Goal: Transaction & Acquisition: Purchase product/service

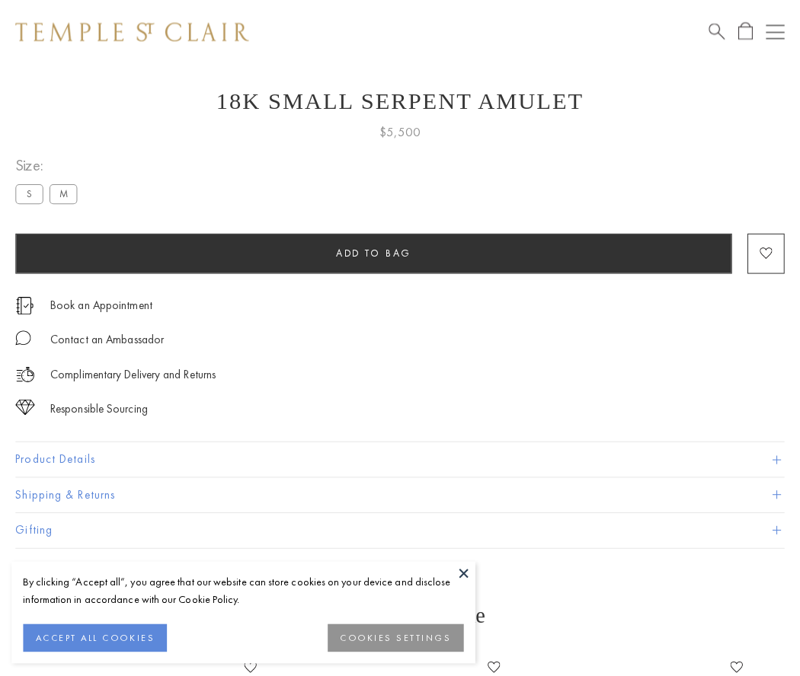
scroll to position [61, 0]
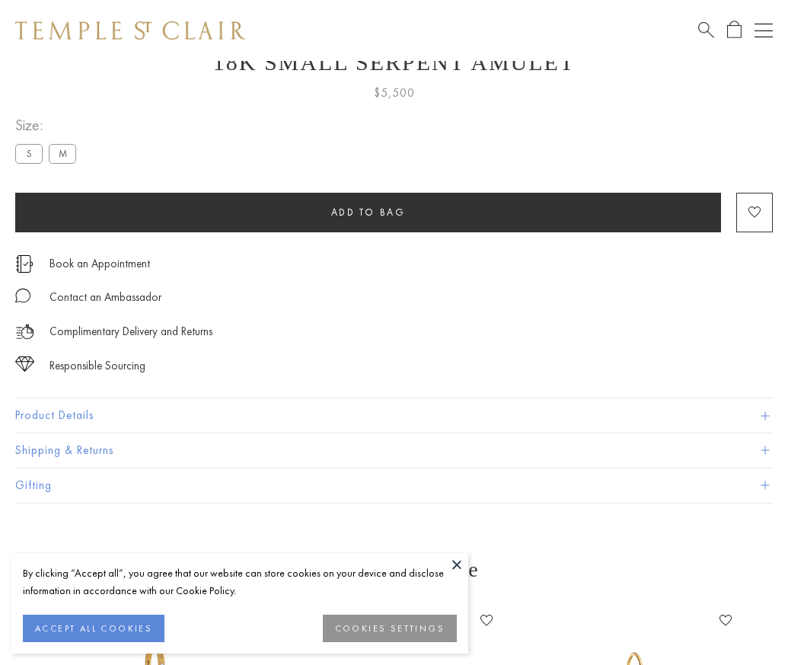
click at [368, 212] on span "Add to bag" at bounding box center [368, 212] width 75 height 13
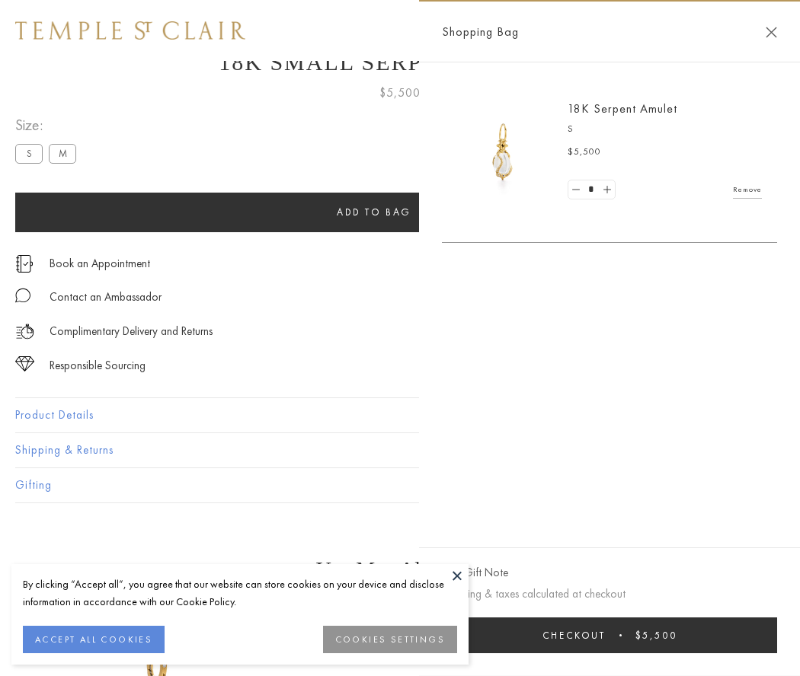
click at [609, 635] on button "Checkout $5,500" at bounding box center [609, 636] width 335 height 36
